Goal: Task Accomplishment & Management: Manage account settings

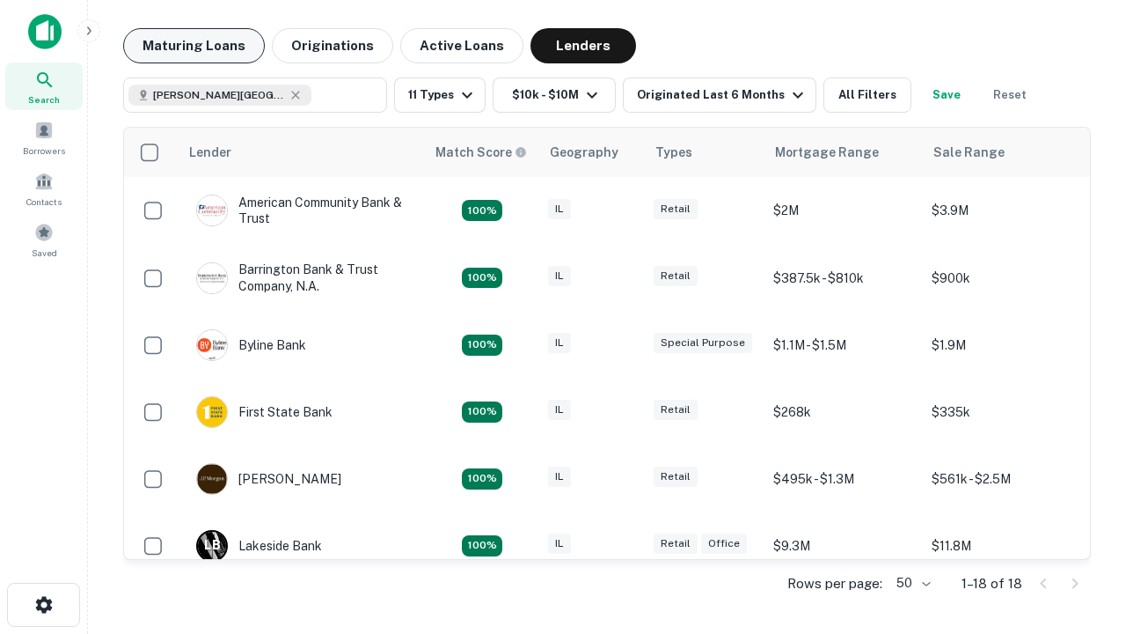
click at [194, 46] on button "Maturing Loans" at bounding box center [194, 45] width 142 height 35
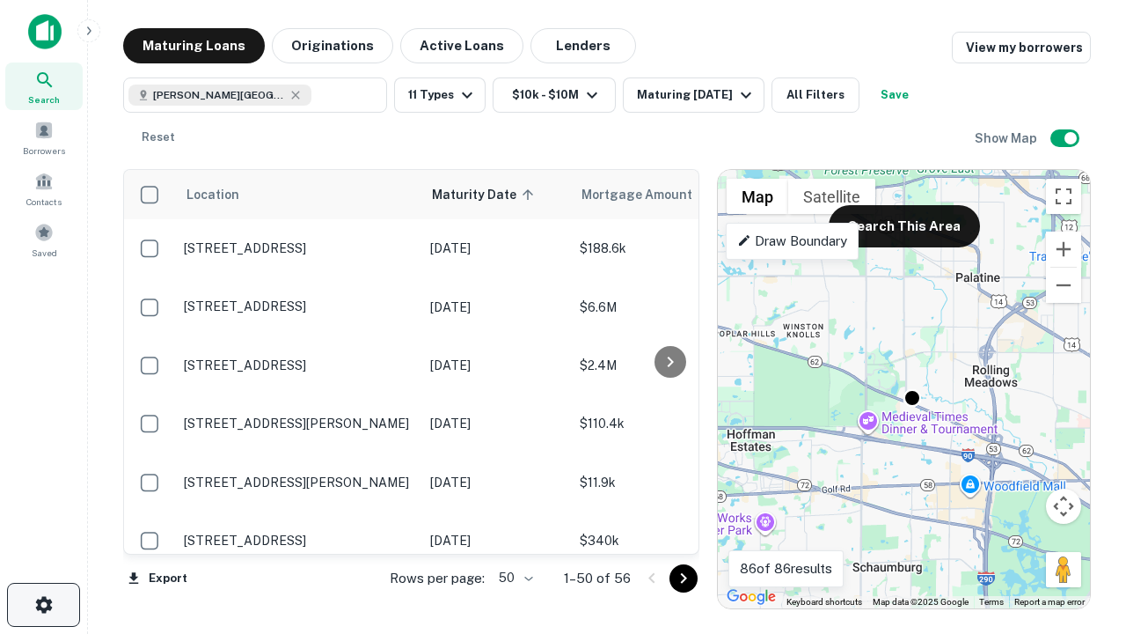
click at [43, 604] on icon "button" at bounding box center [43, 604] width 21 height 21
